Goal: Check status: Check status

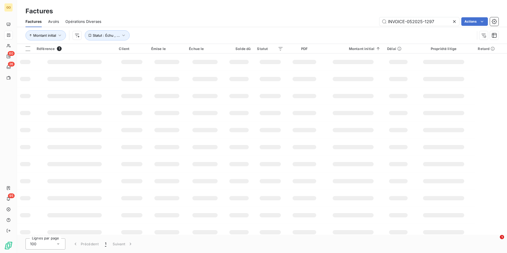
click at [407, 20] on input "INVOICE-052025-1297" at bounding box center [419, 21] width 80 height 9
type input "INVOICE-052025-1232"
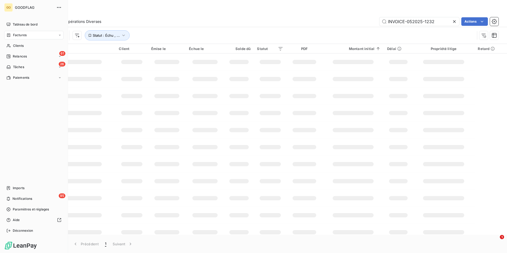
click at [20, 33] on span "Factures" at bounding box center [20, 35] width 14 height 5
click at [22, 47] on span "Factures" at bounding box center [20, 45] width 14 height 5
click at [20, 45] on span "Factures" at bounding box center [20, 45] width 14 height 5
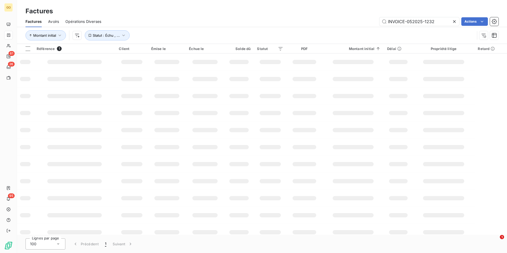
click at [239, 22] on div "INVOICE-052025-1232 Actions" at bounding box center [303, 21] width 391 height 9
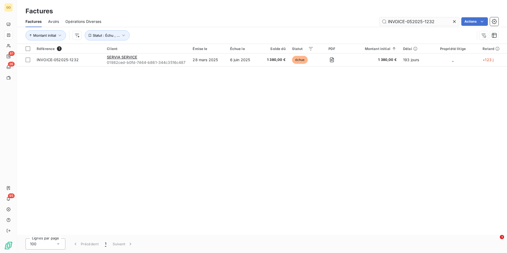
click at [425, 23] on input "INVOICE-052025-1232" at bounding box center [419, 21] width 80 height 9
